Goal: Transaction & Acquisition: Book appointment/travel/reservation

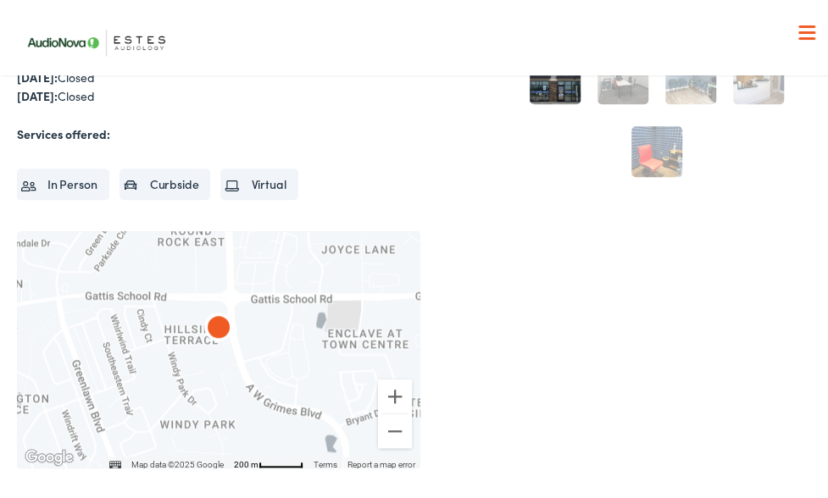
scroll to position [379, 0]
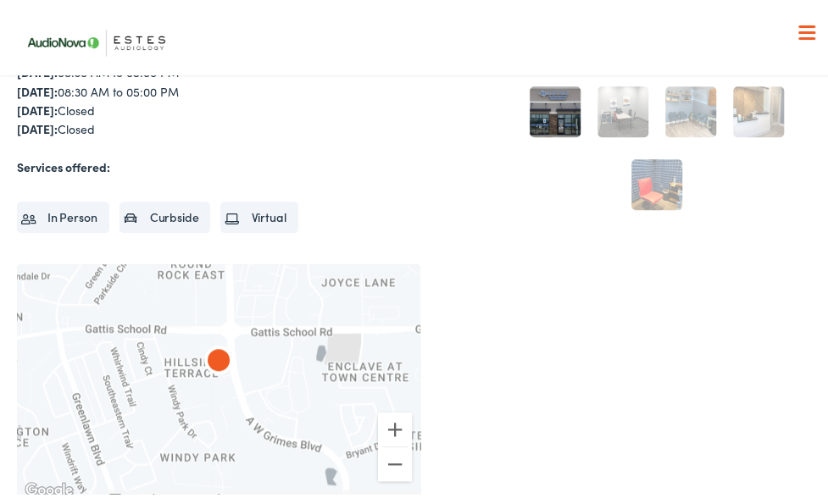
click at [60, 213] on li "In Person" at bounding box center [63, 213] width 92 height 31
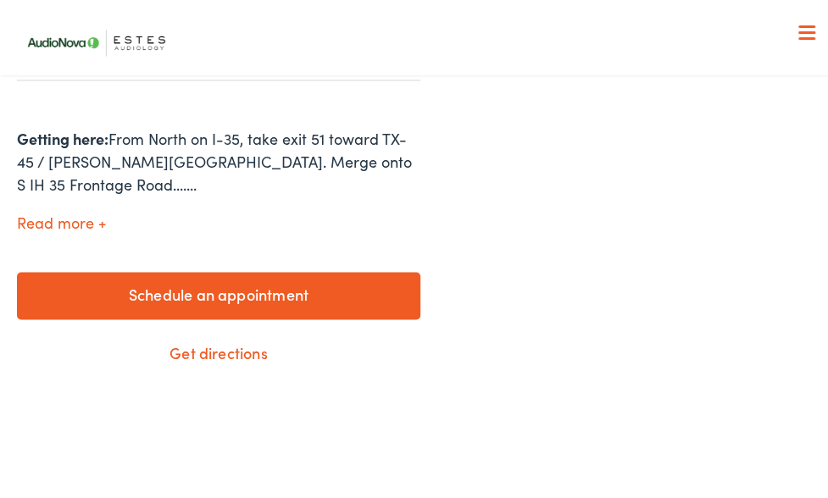
scroll to position [897, 0]
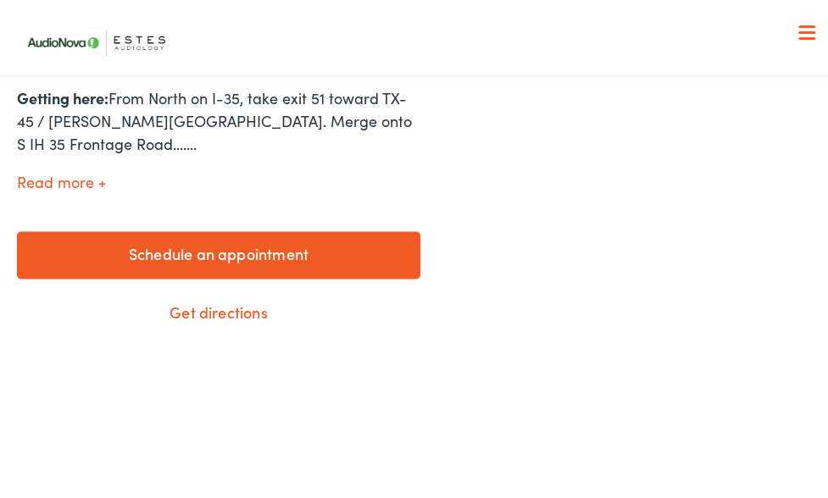
click at [176, 253] on link "Schedule an appointment" at bounding box center [218, 251] width 403 height 47
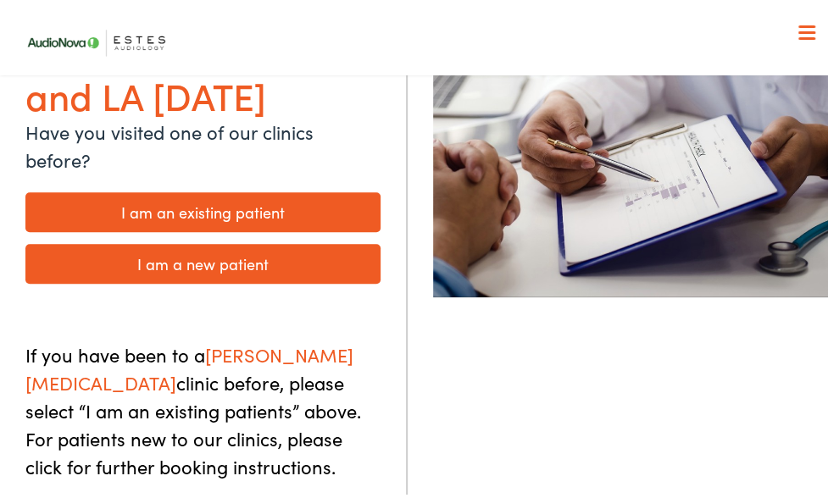
scroll to position [306, 0]
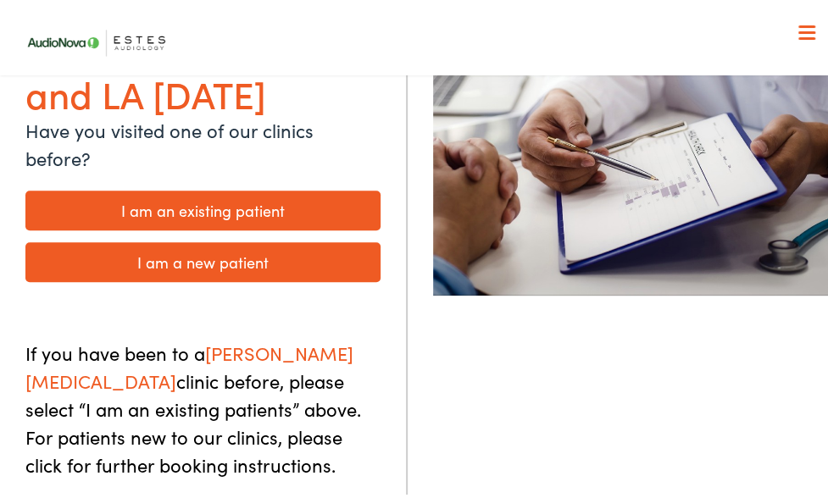
click at [181, 239] on link "I am a new patient" at bounding box center [202, 259] width 355 height 40
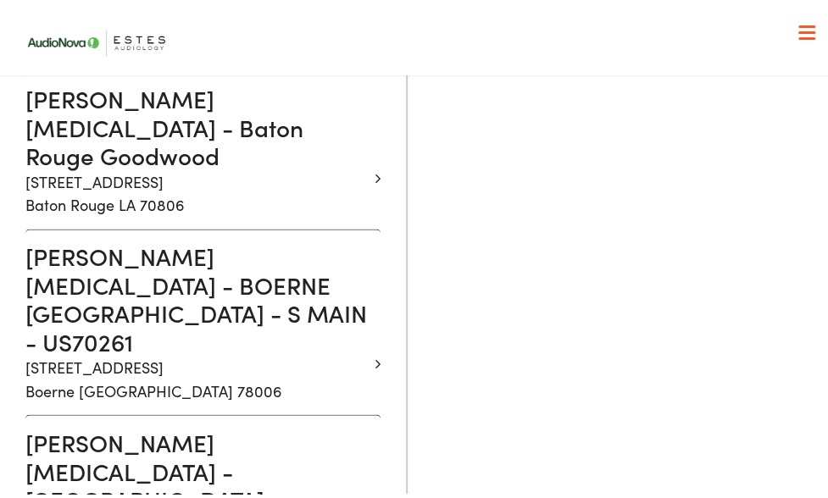
scroll to position [995, 0]
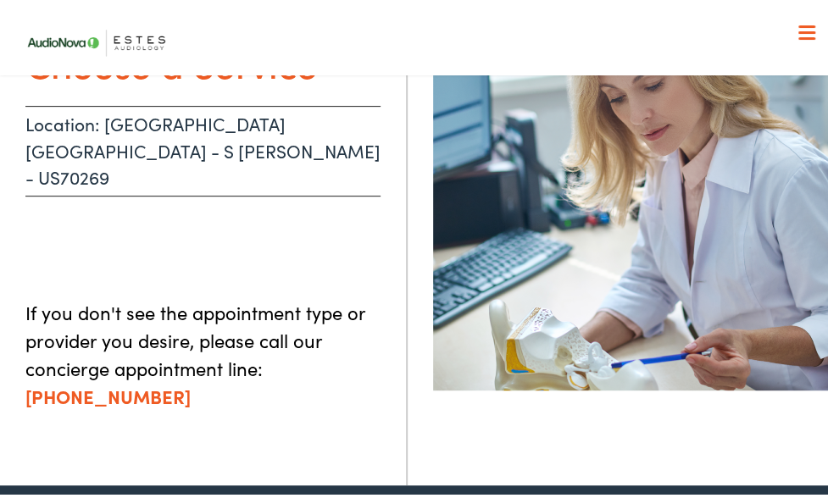
scroll to position [92, 0]
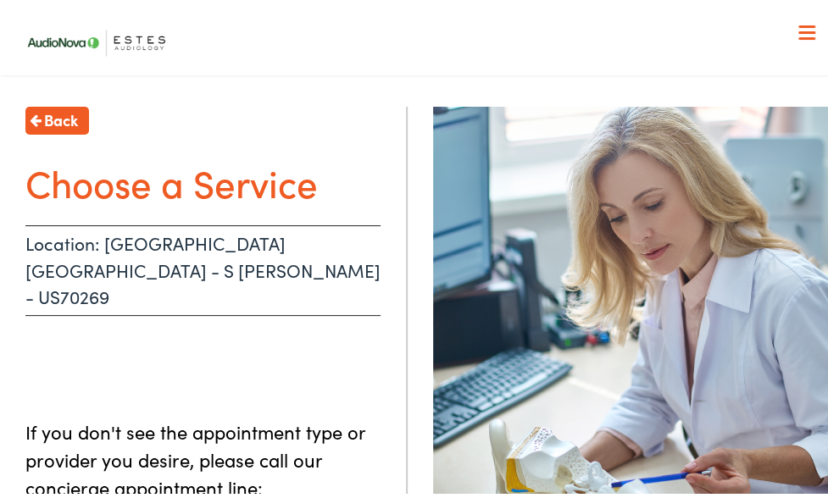
click at [227, 259] on p "Location: [GEOGRAPHIC_DATA] [GEOGRAPHIC_DATA] - S [PERSON_NAME] - US70269" at bounding box center [202, 267] width 355 height 91
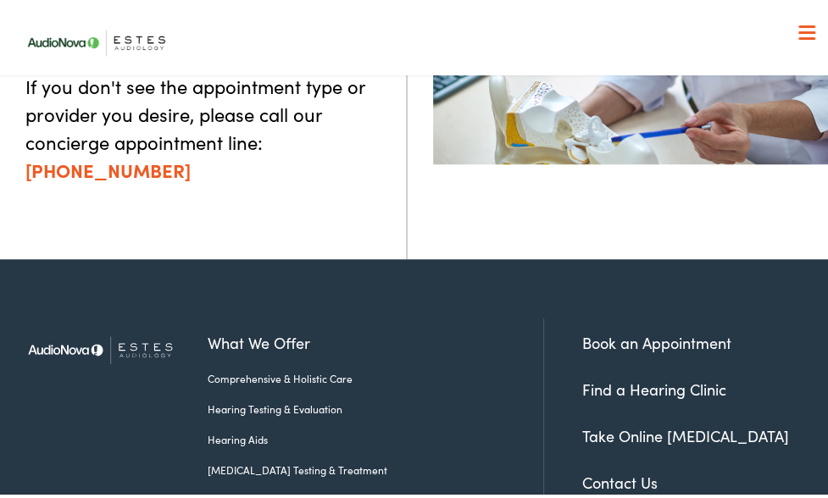
scroll to position [451, 0]
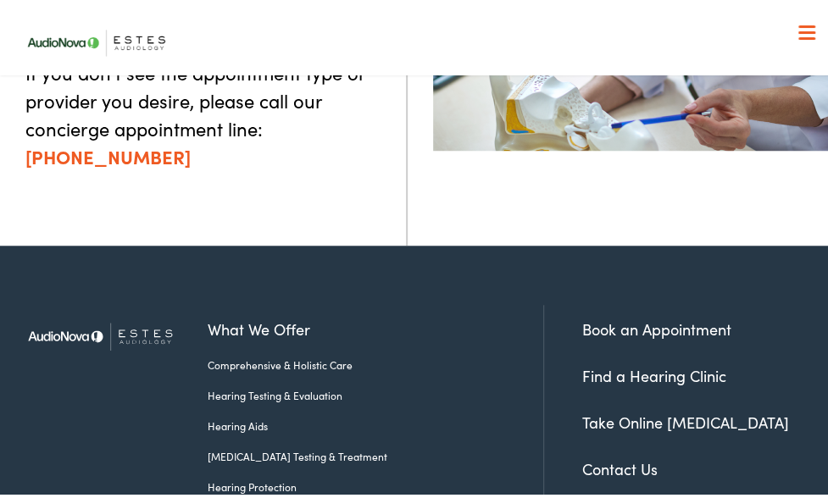
click at [641, 325] on link "Book an Appointment" at bounding box center [656, 325] width 149 height 21
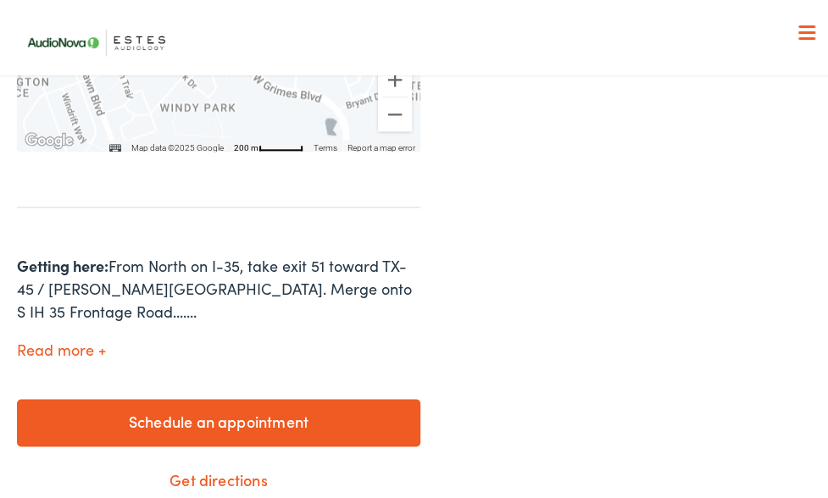
scroll to position [762, 0]
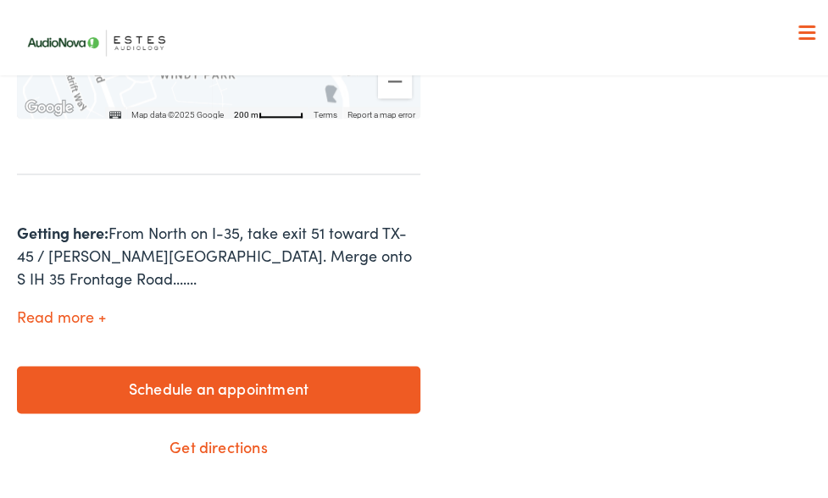
click at [264, 389] on link "Schedule an appointment" at bounding box center [218, 386] width 403 height 47
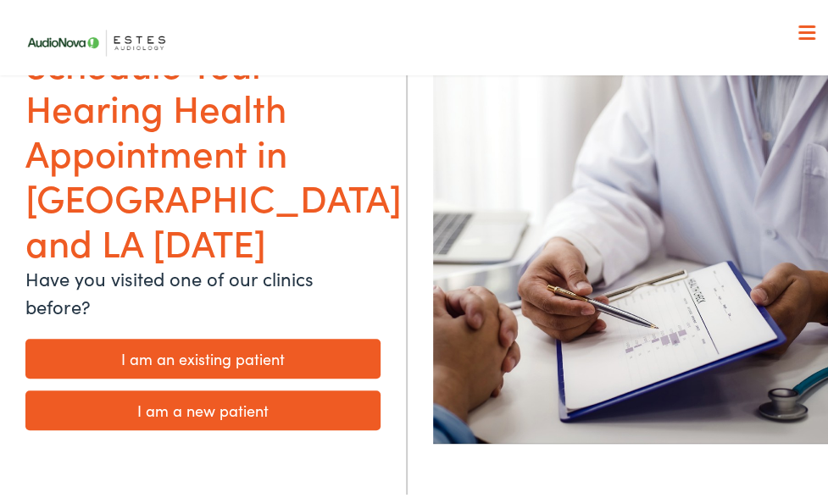
scroll to position [159, 0]
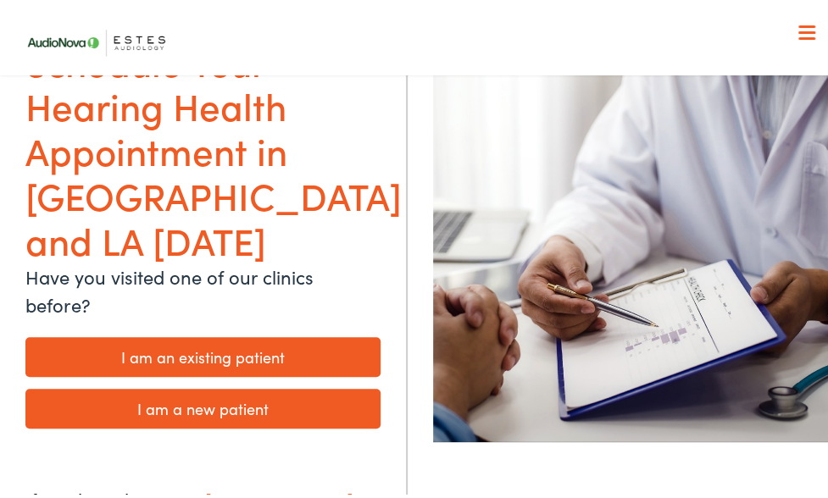
click at [273, 386] on link "I am a new patient" at bounding box center [202, 406] width 355 height 40
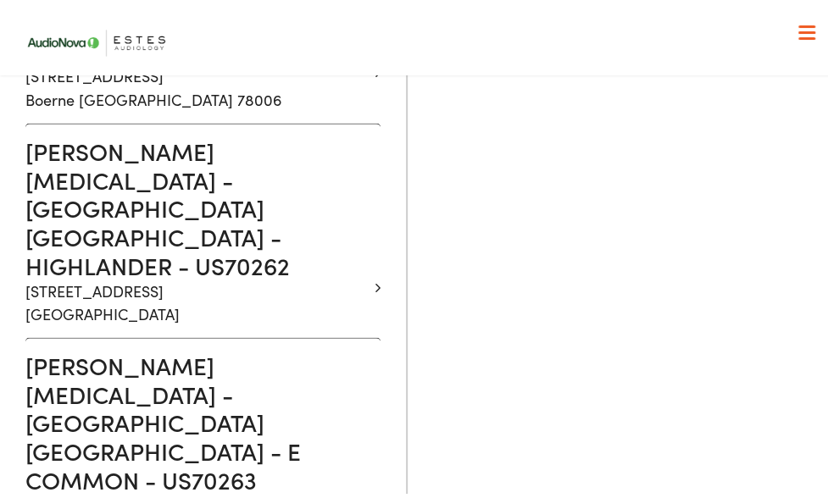
scroll to position [1165, 0]
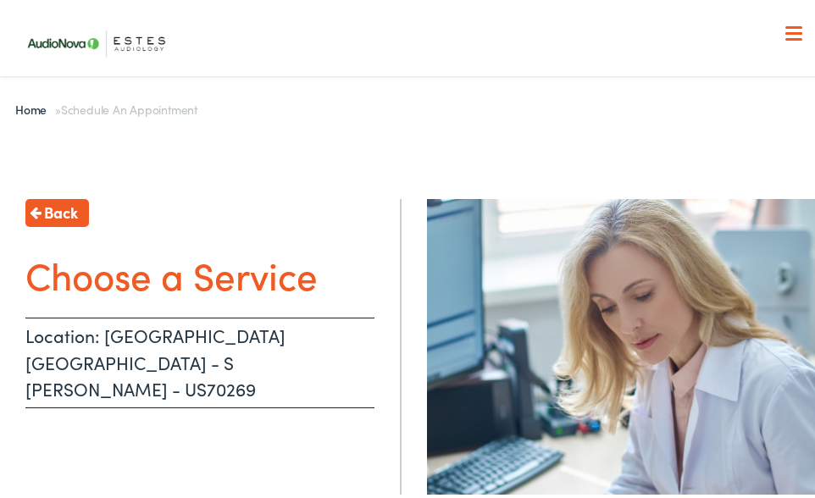
scroll to position [46, 0]
